Goal: Transaction & Acquisition: Purchase product/service

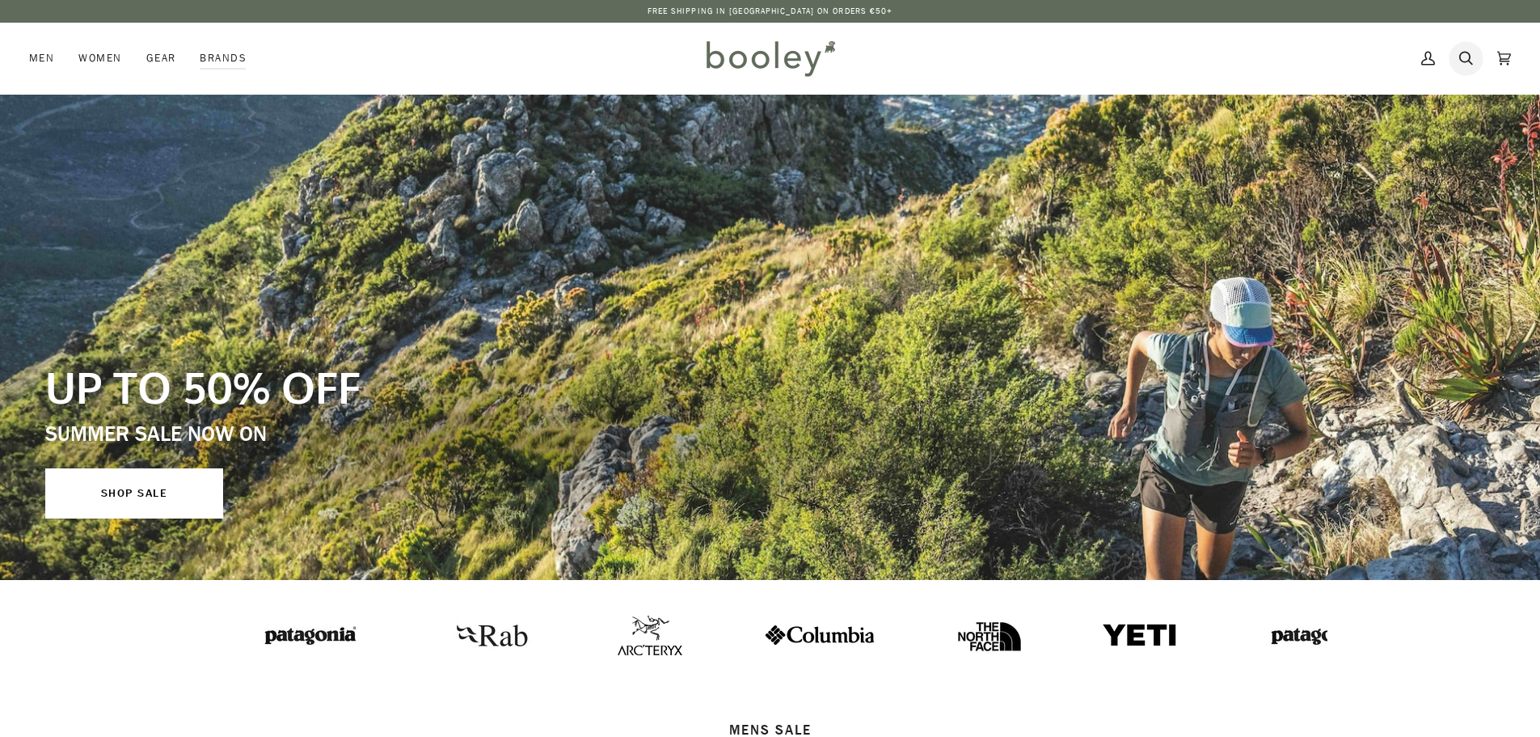
click at [1462, 60] on icon at bounding box center [1466, 58] width 14 height 24
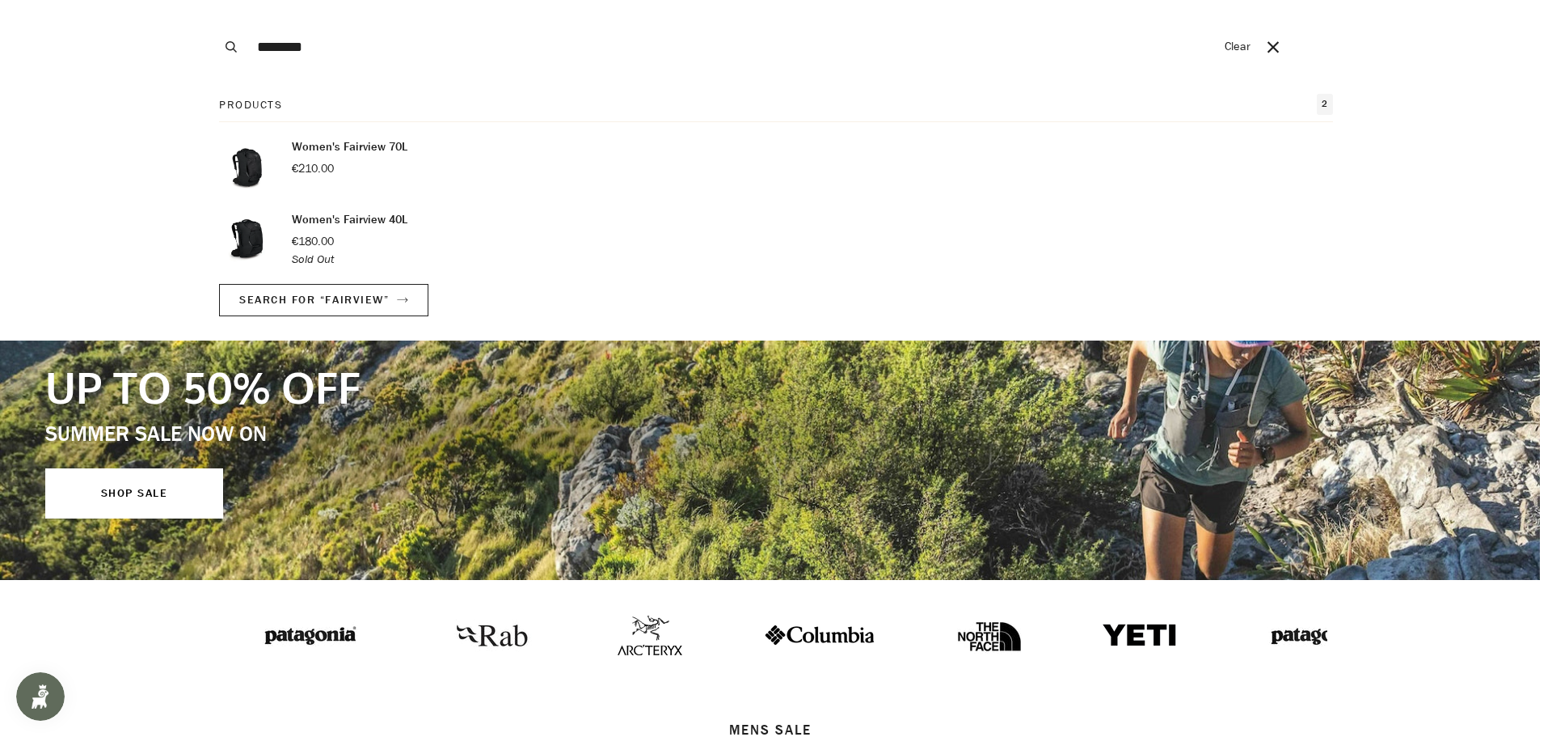
type input "********"
click at [213, 0] on button "Search" at bounding box center [231, 47] width 36 height 94
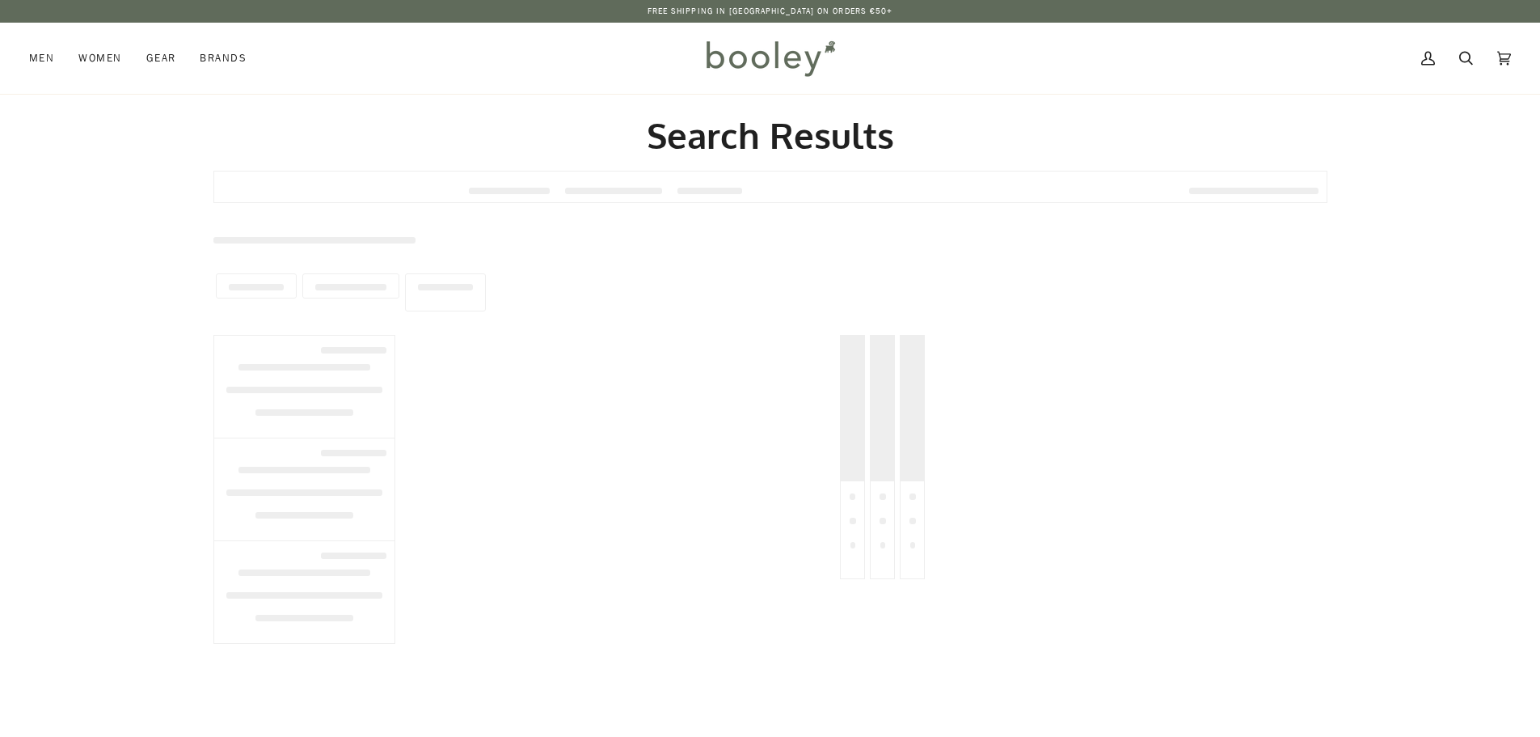
type input "********"
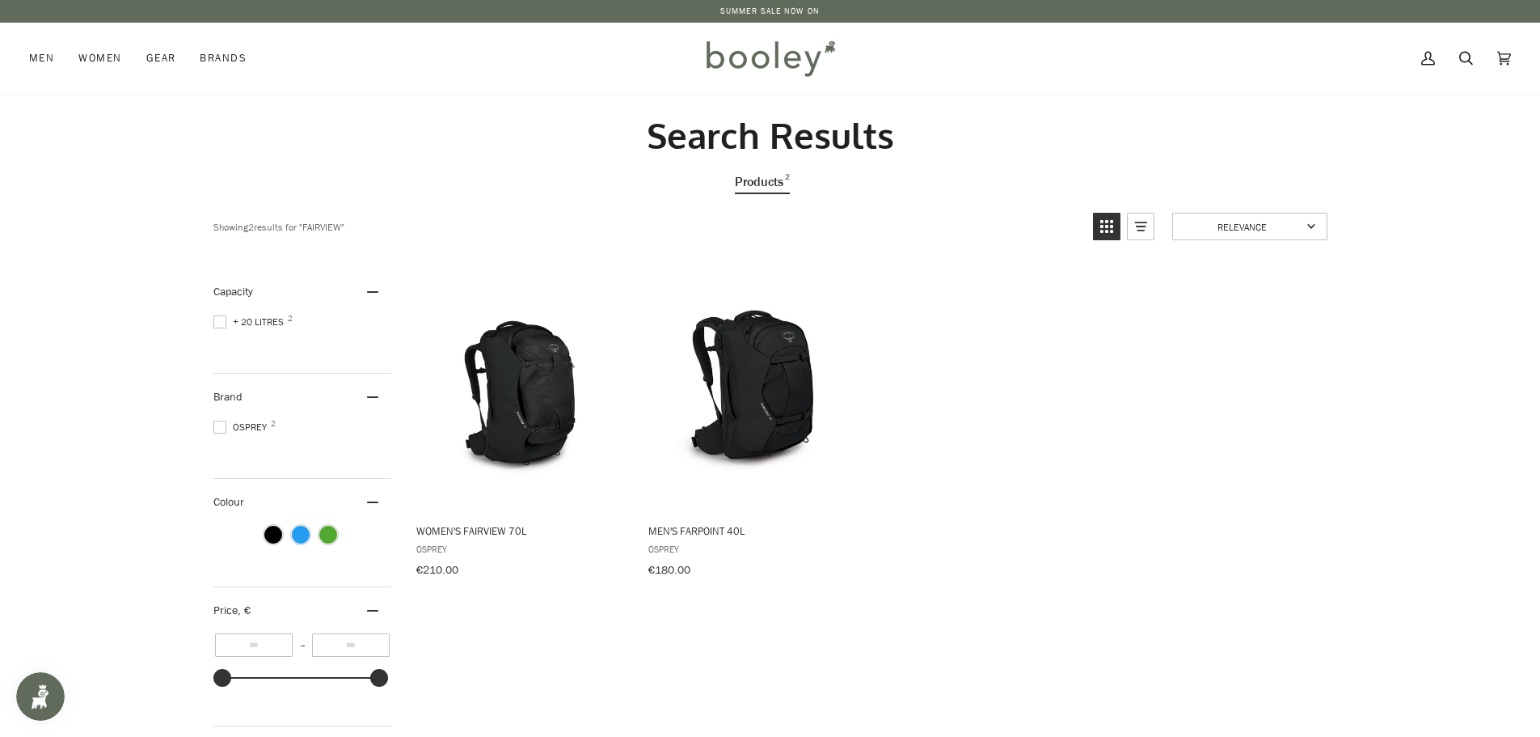
click at [802, 11] on link "SUMMER SALE NOW ON" at bounding box center [769, 11] width 99 height 12
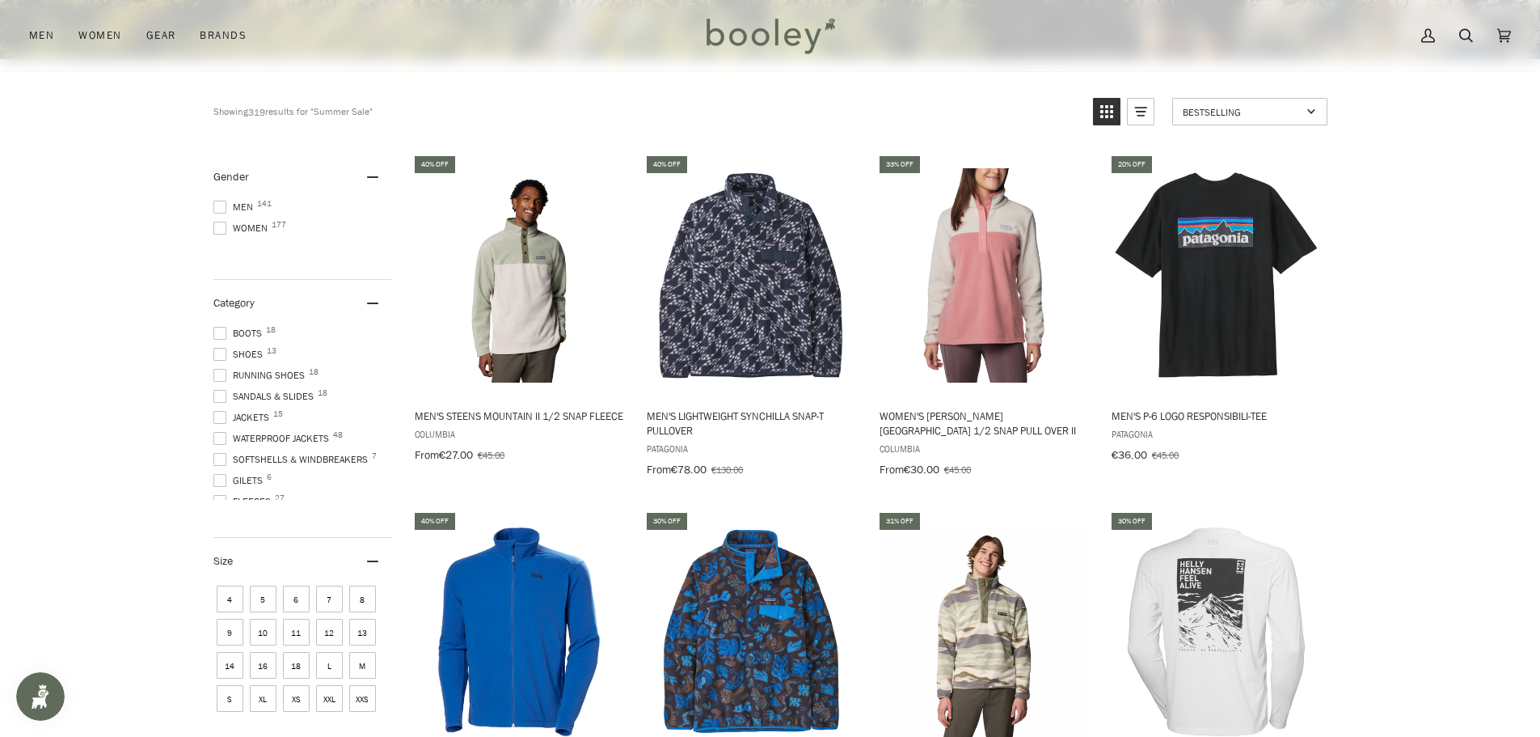
scroll to position [566, 0]
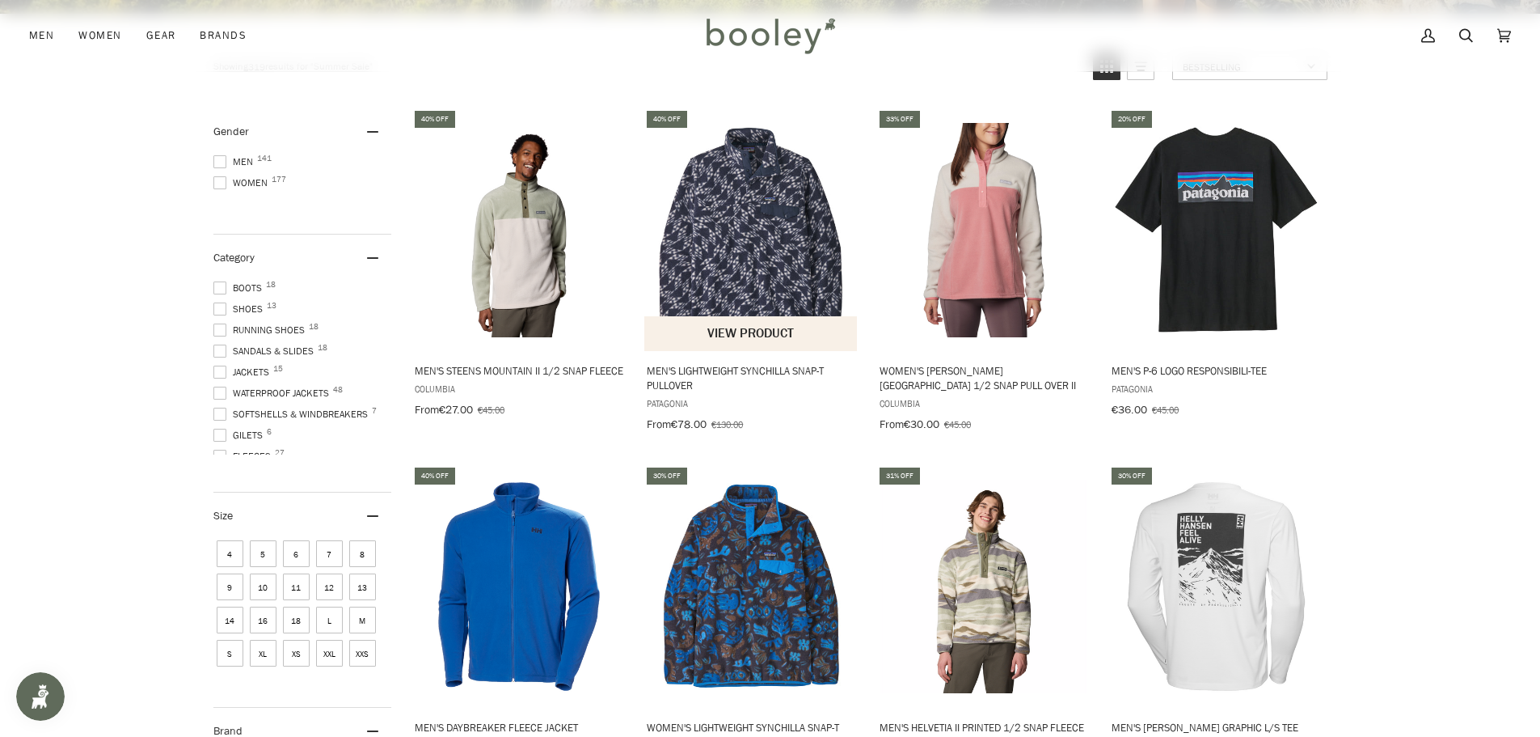
click at [727, 247] on img "Men's Lightweight Synchilla Snap-T Pullover" at bounding box center [751, 230] width 214 height 214
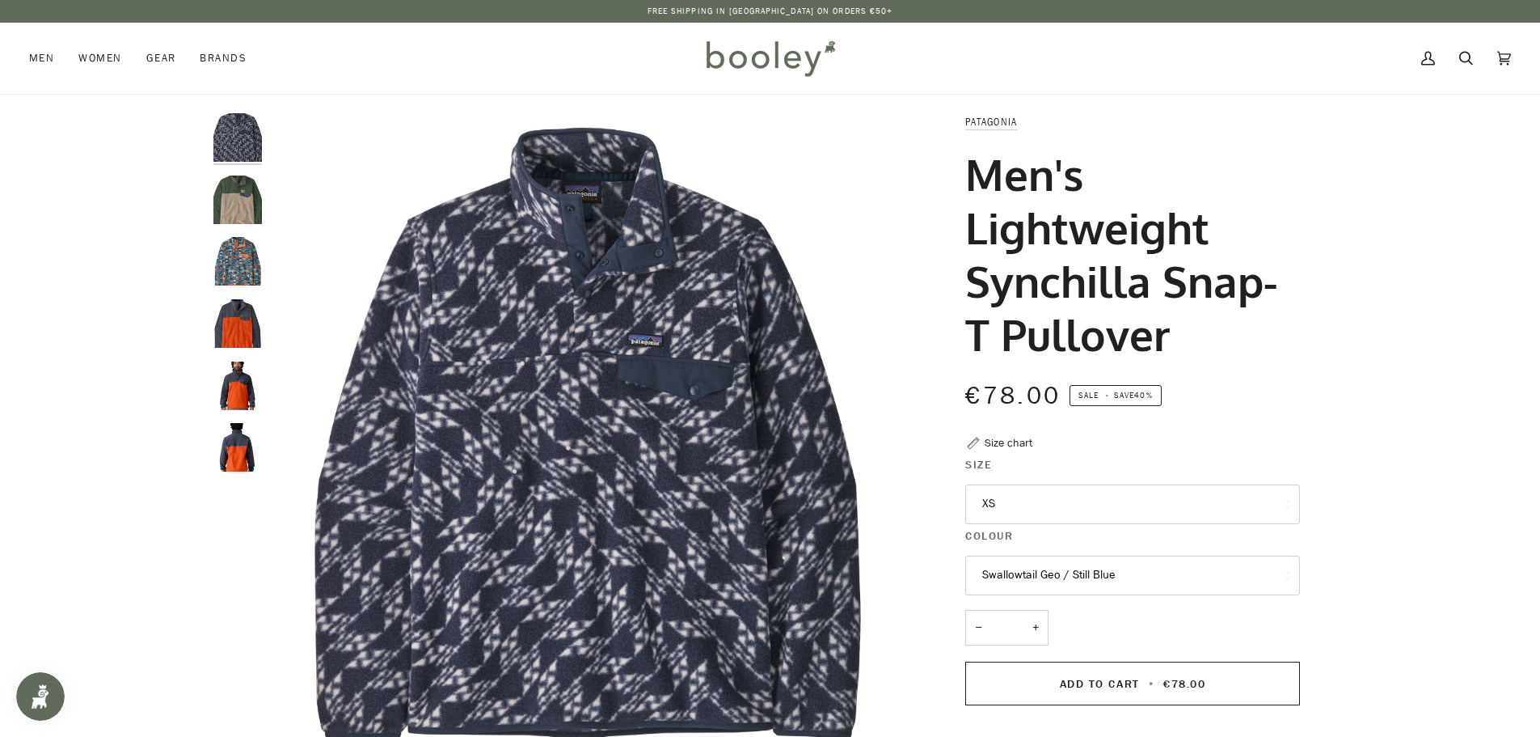
click at [1173, 494] on button "XS" at bounding box center [1132, 504] width 335 height 40
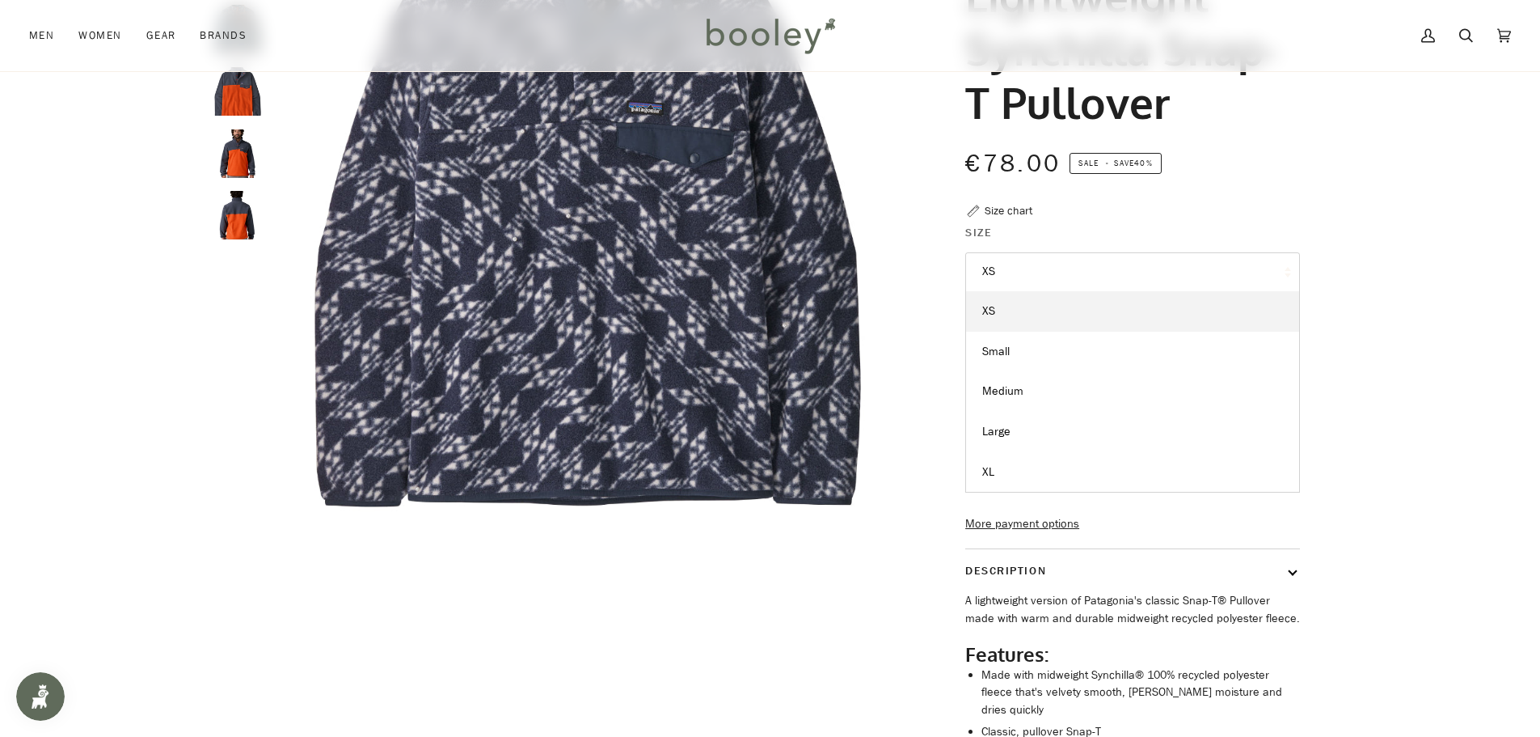
scroll to position [323, 0]
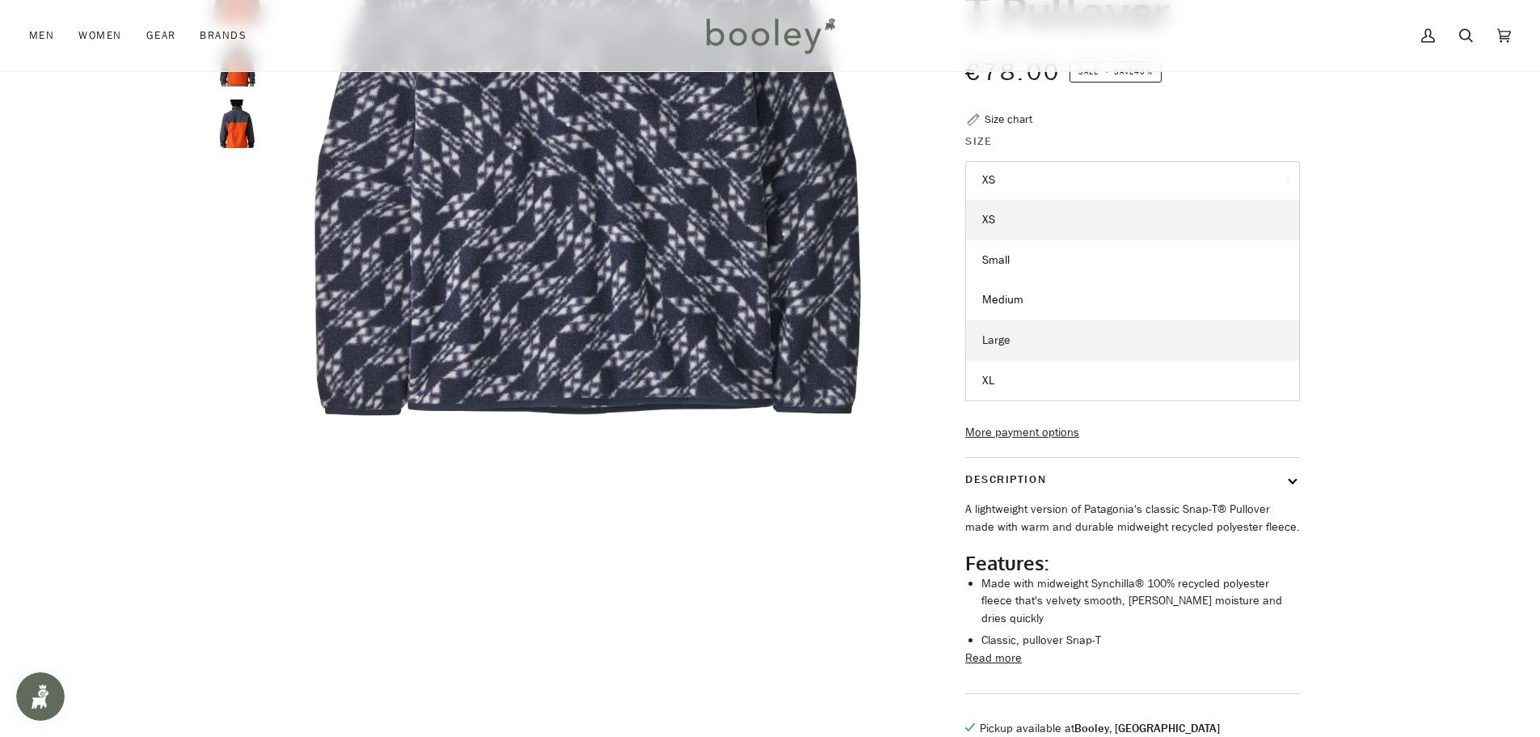
click at [1053, 331] on link "Large" at bounding box center [1132, 340] width 333 height 40
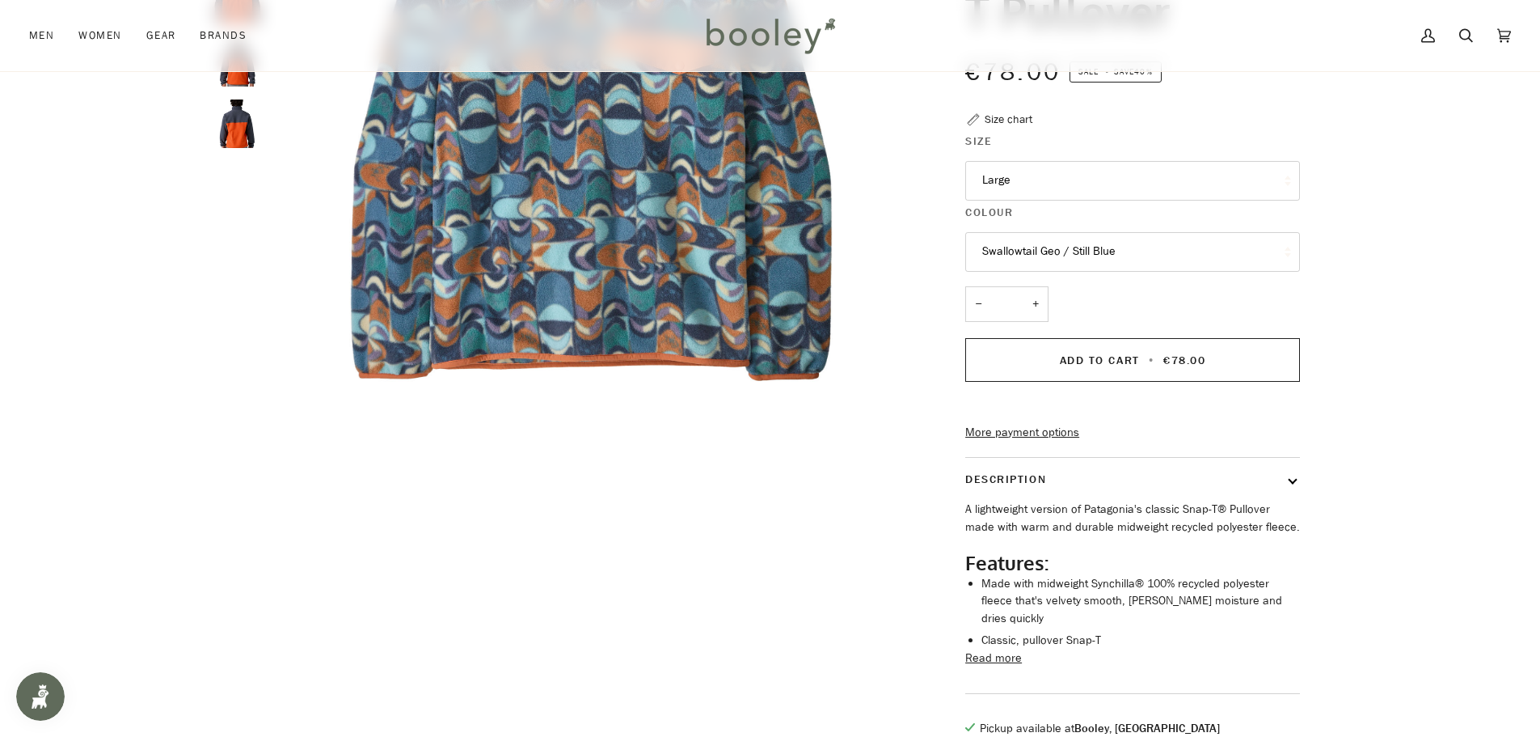
click at [1079, 260] on button "Swallowtail Geo / Still Blue" at bounding box center [1132, 252] width 335 height 40
